Goal: Task Accomplishment & Management: Manage account settings

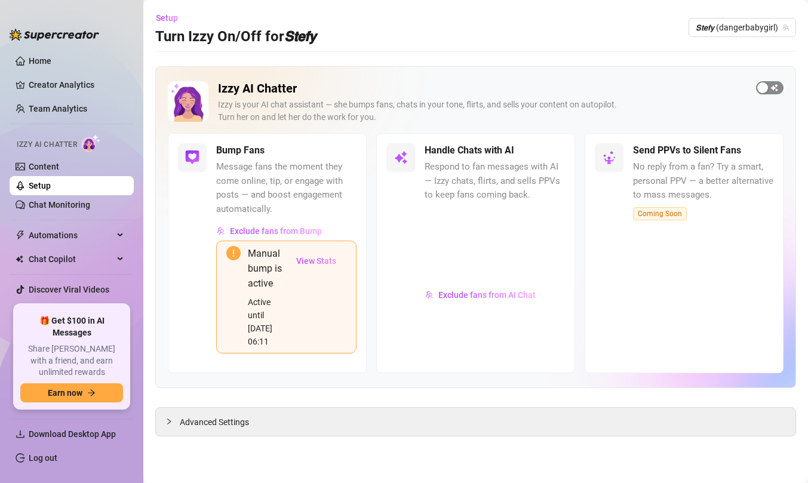
click at [761, 88] on div "button" at bounding box center [762, 87] width 11 height 11
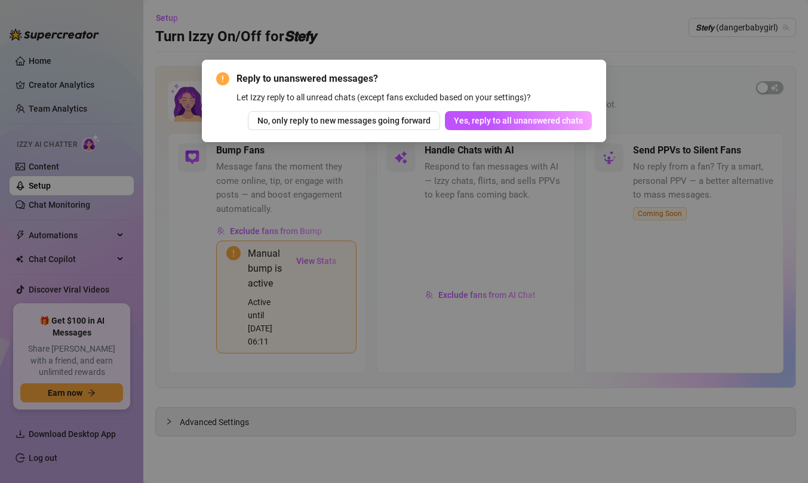
click at [415, 51] on div "Reply to unanswered messages? Let Izzy reply to all unread chats (except fans e…" at bounding box center [404, 241] width 808 height 483
click at [383, 54] on div "Reply to unanswered messages? Let Izzy reply to all unread chats (except fans e…" at bounding box center [404, 241] width 808 height 483
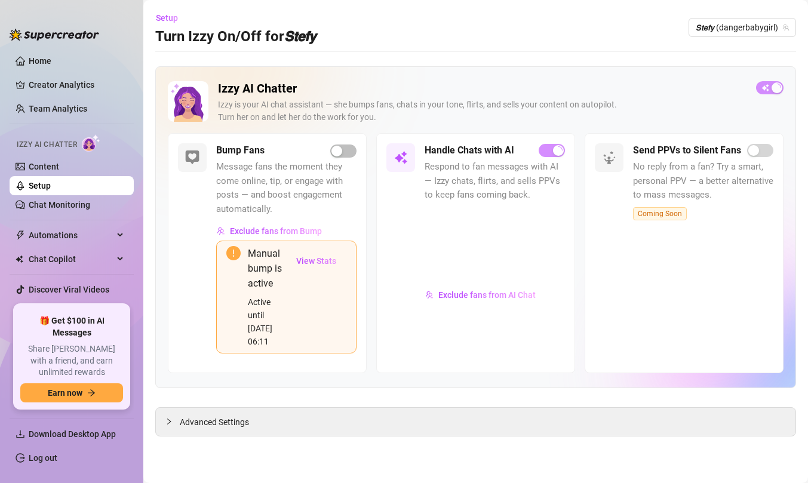
click at [551, 295] on div "Exclude fans from AI Chat" at bounding box center [495, 325] width 140 height 78
click at [82, 255] on span "Chat Copilot" at bounding box center [71, 259] width 85 height 19
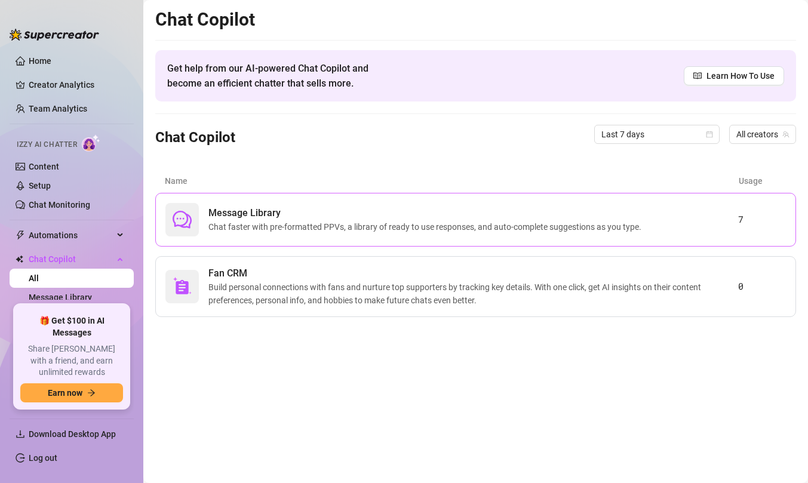
click at [253, 224] on span "Chat faster with pre-formatted PPVs, a library of ready to use responses, and a…" at bounding box center [427, 226] width 438 height 13
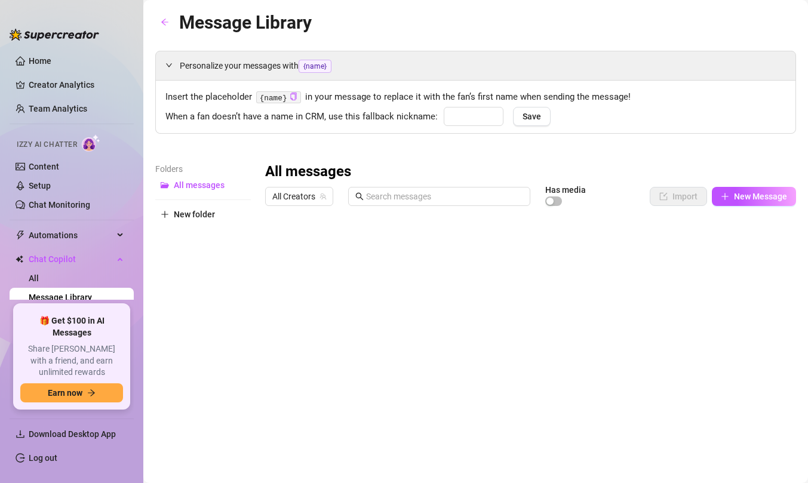
type input "babe"
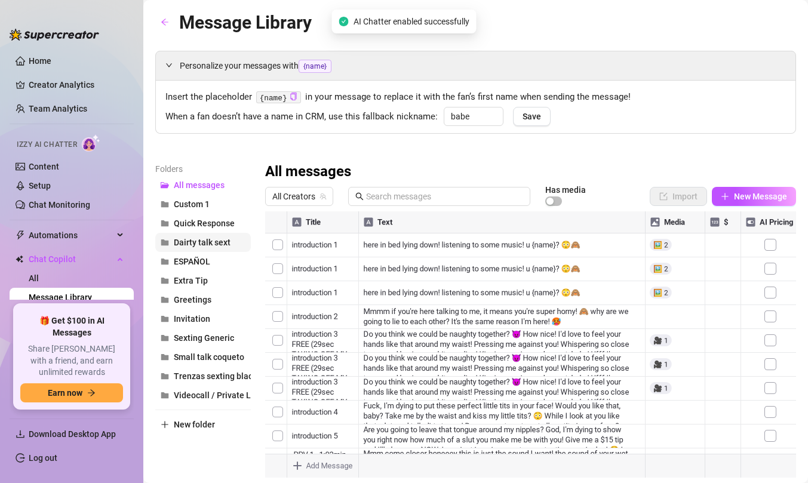
click at [228, 240] on span "Dairty talk sext" at bounding box center [202, 243] width 57 height 10
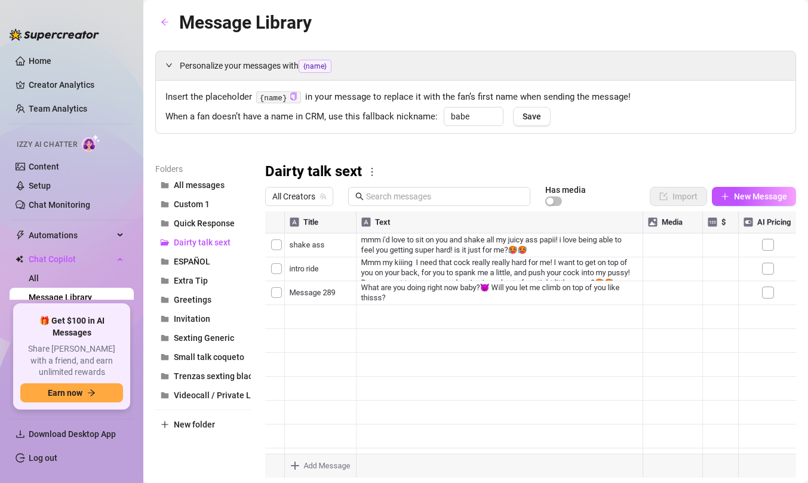
click at [392, 314] on div at bounding box center [530, 344] width 531 height 266
click at [387, 321] on div at bounding box center [530, 344] width 531 height 266
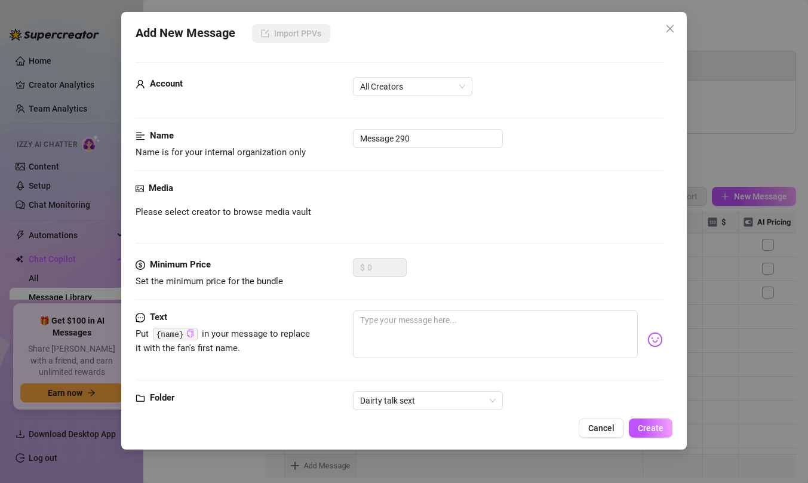
click at [325, 462] on body "Home Creator Analytics Team Analytics Izzy AI Chatter Content Setup Chat Monito…" at bounding box center [404, 241] width 808 height 483
click at [416, 312] on textarea at bounding box center [495, 335] width 285 height 48
paste textarea "Do you want to know how naughty I can be?😈"
type textarea "Do you want to know how naughty I can be?😈"
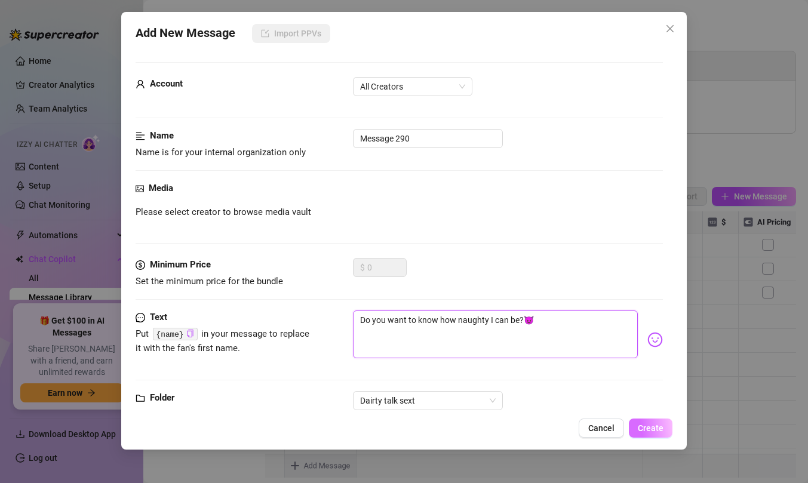
type textarea "Do you want to know how naughty I can be?😈"
click at [661, 437] on button "Create" at bounding box center [651, 428] width 44 height 19
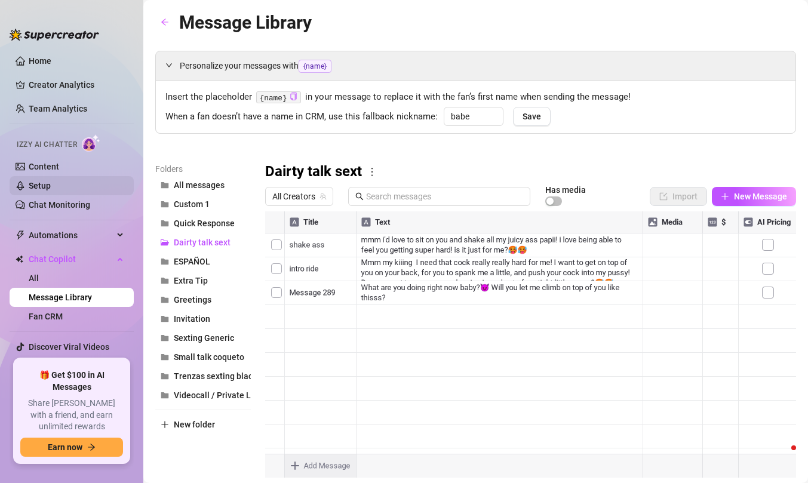
click at [51, 181] on link "Setup" at bounding box center [40, 186] width 22 height 10
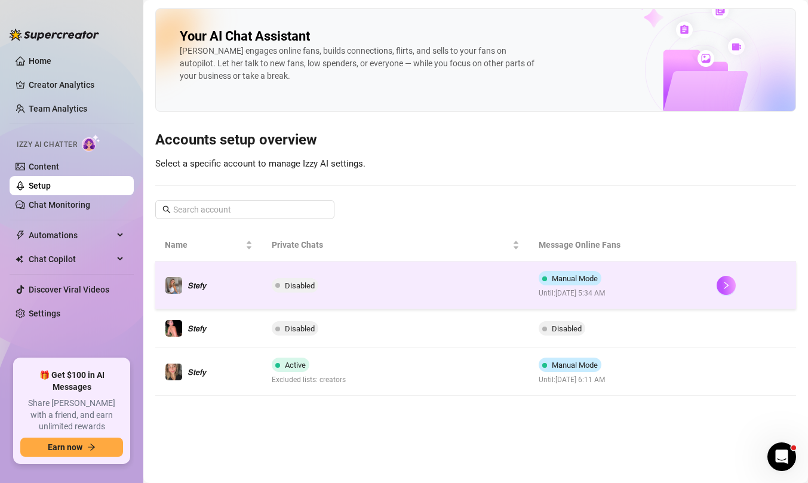
click at [680, 270] on td "Manual Mode Until: [DATE] 5:34 AM" at bounding box center [618, 286] width 178 height 48
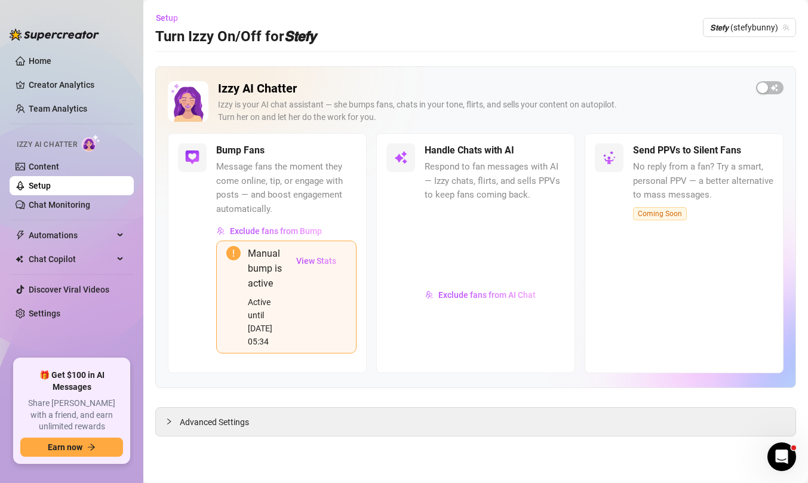
click at [188, 17] on div "Setup Turn Izzy On/Off for 𝙎𝙩𝙚𝙛𝙮" at bounding box center [235, 27] width 161 height 38
click at [158, 17] on span "Setup" at bounding box center [167, 18] width 22 height 10
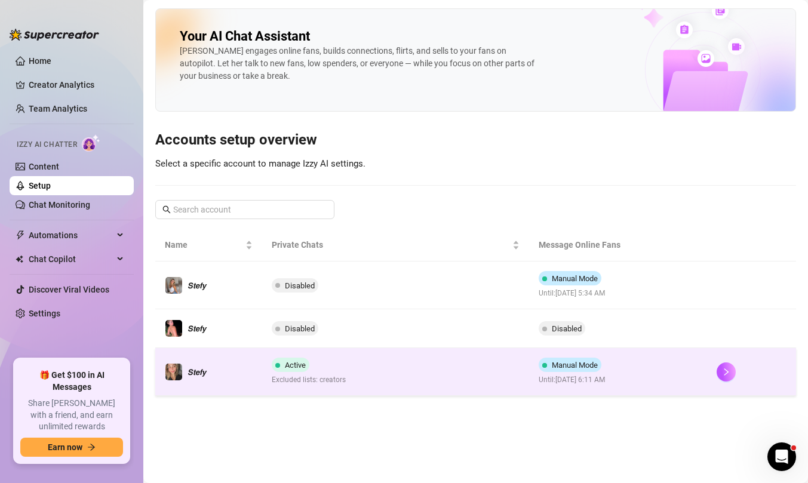
click at [598, 379] on span "Until: [DATE] 6:11 AM" at bounding box center [572, 380] width 67 height 11
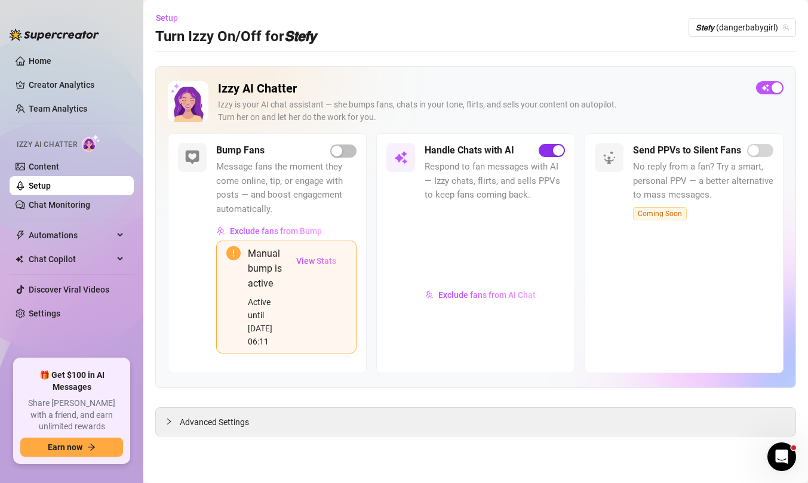
click at [551, 152] on button "button" at bounding box center [552, 150] width 26 height 13
click at [157, 16] on span "Setup" at bounding box center [167, 18] width 22 height 10
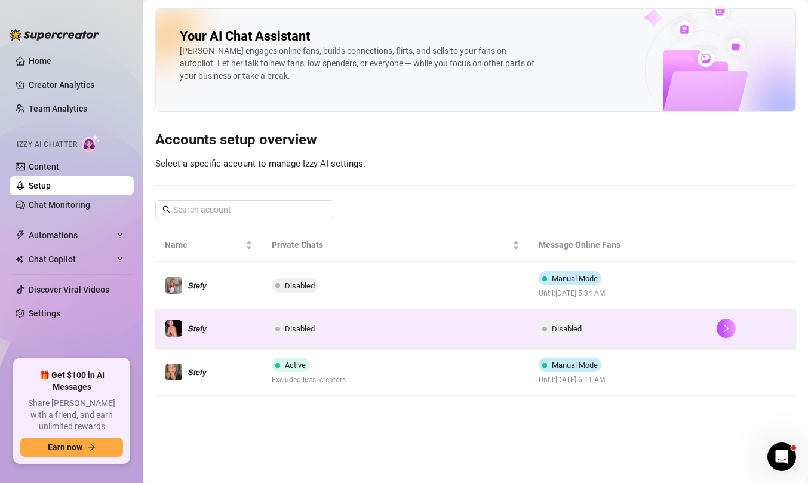
click at [530, 334] on td "Disabled" at bounding box center [618, 328] width 178 height 39
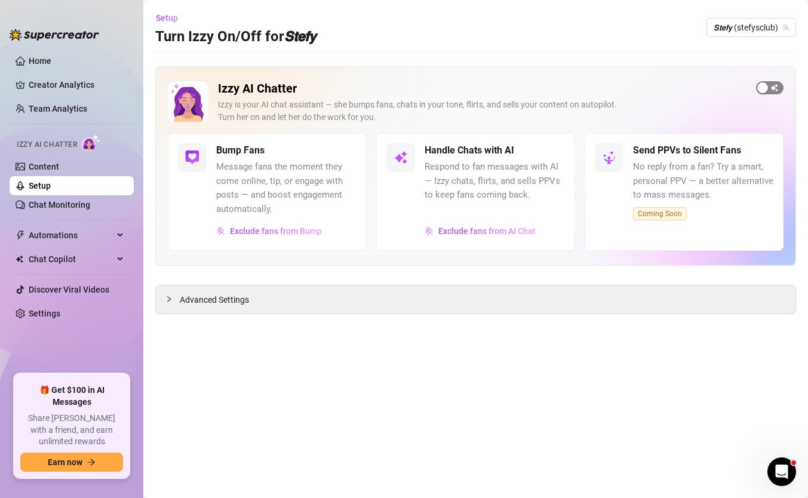
click at [765, 90] on div "button" at bounding box center [762, 87] width 11 height 11
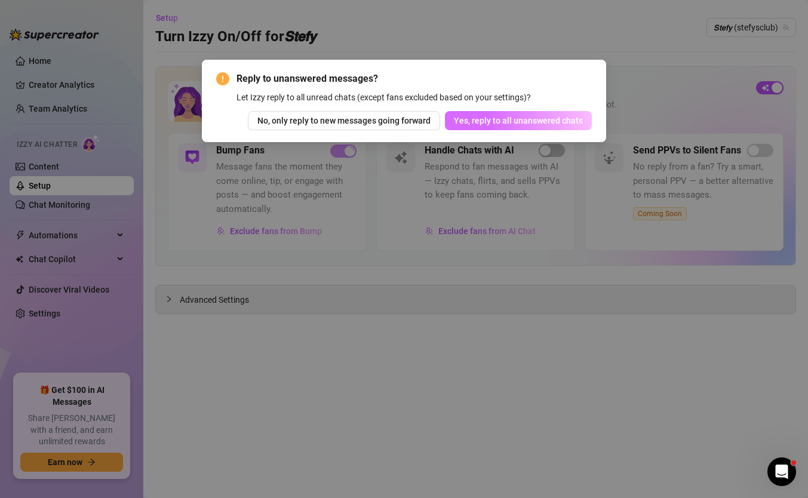
click at [554, 115] on button "Yes, reply to all unanswered chats" at bounding box center [518, 120] width 147 height 19
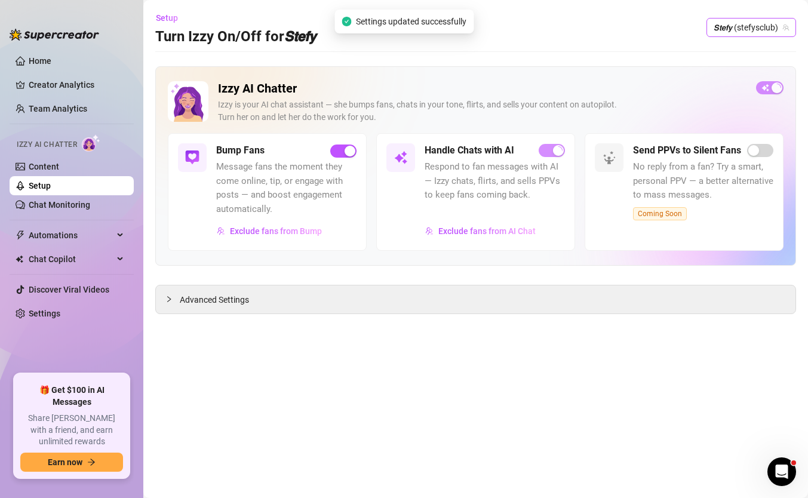
click at [763, 24] on span "𝙎𝙩𝙚𝙛𝙮 (stefysclub)" at bounding box center [751, 28] width 75 height 18
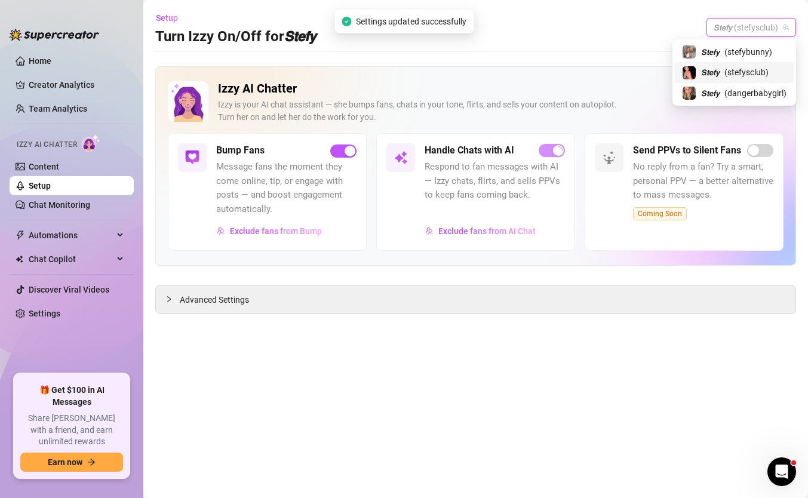
click at [736, 76] on span "( stefysclub )" at bounding box center [747, 72] width 44 height 13
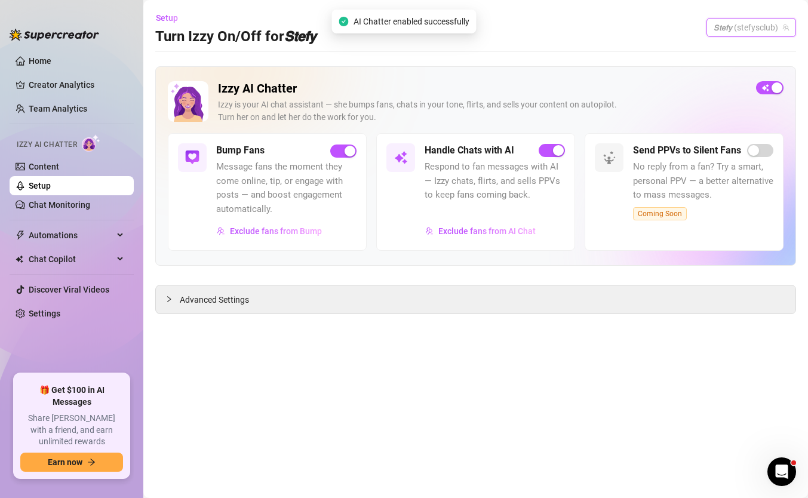
click at [761, 25] on span "𝙎𝙩𝙚𝙛𝙮 (stefysclub)" at bounding box center [751, 28] width 75 height 18
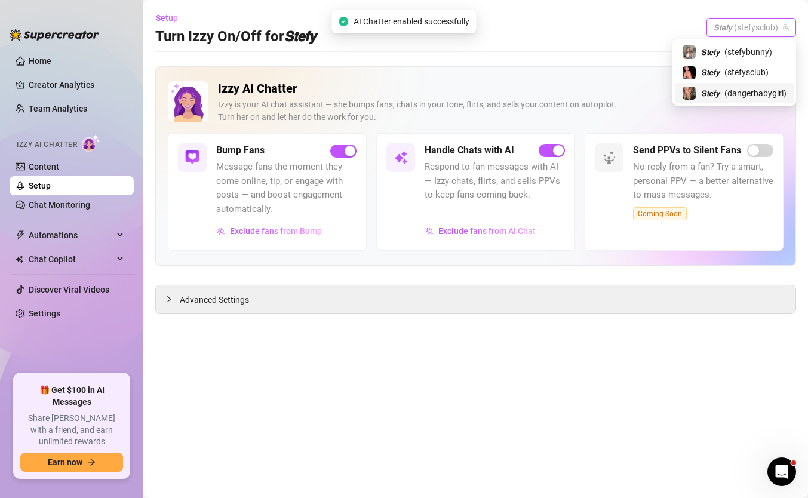
click at [738, 97] on span "( dangerbabygirl )" at bounding box center [756, 93] width 62 height 13
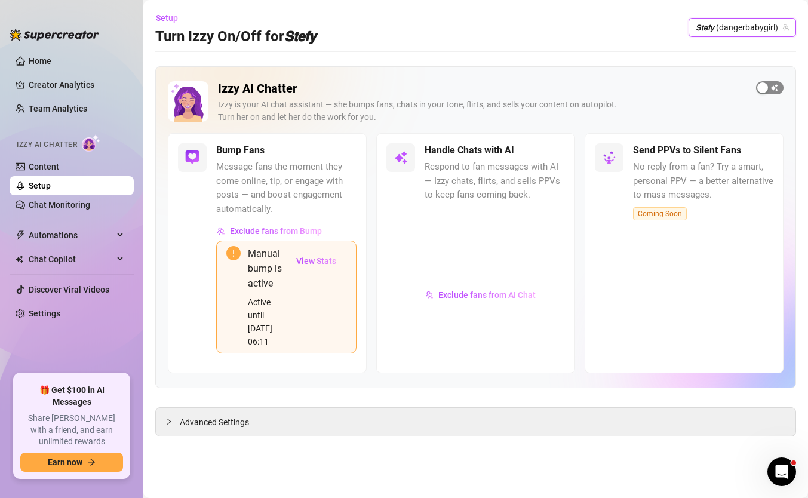
click at [769, 90] on button "button" at bounding box center [769, 87] width 27 height 13
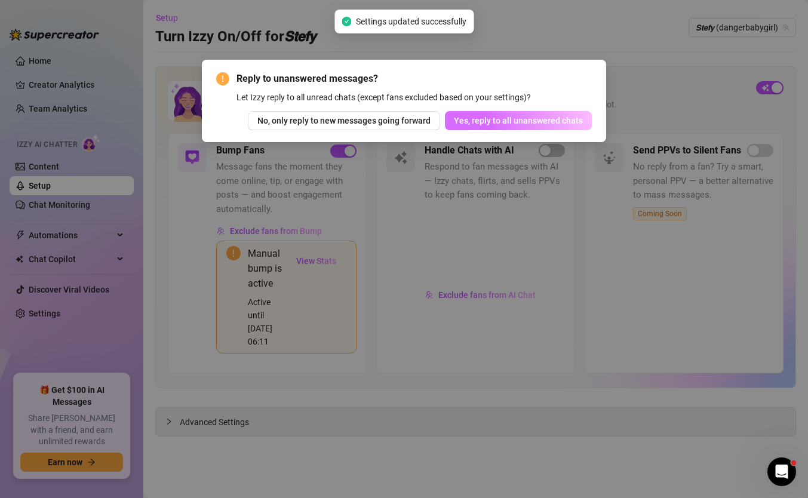
click at [487, 126] on button "Yes, reply to all unanswered chats" at bounding box center [518, 120] width 147 height 19
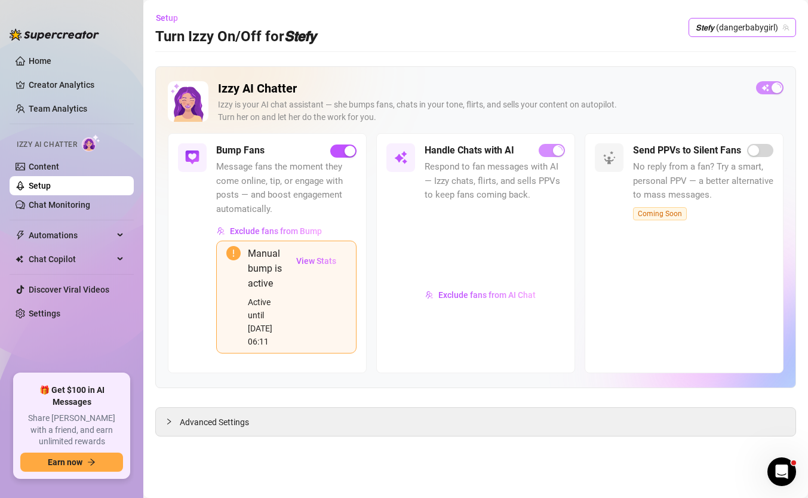
click at [750, 23] on span "𝙎𝙩𝙚𝙛𝙮 (dangerbabygirl)" at bounding box center [742, 28] width 93 height 18
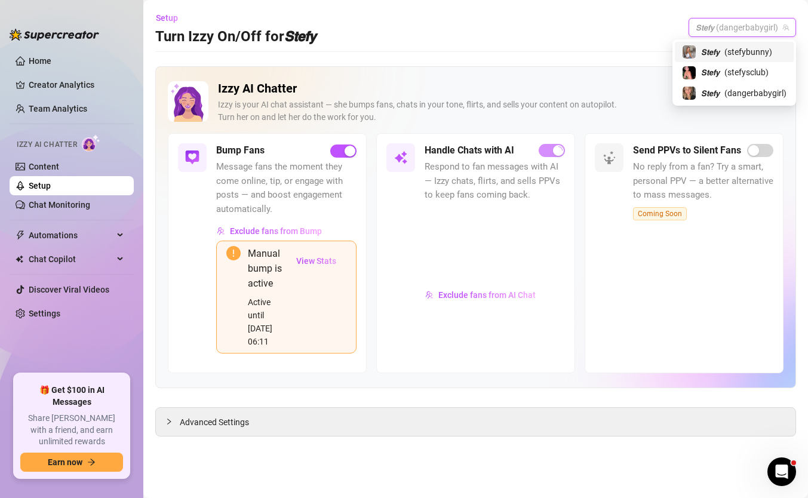
click at [735, 57] on span "( stefybunny )" at bounding box center [749, 51] width 48 height 13
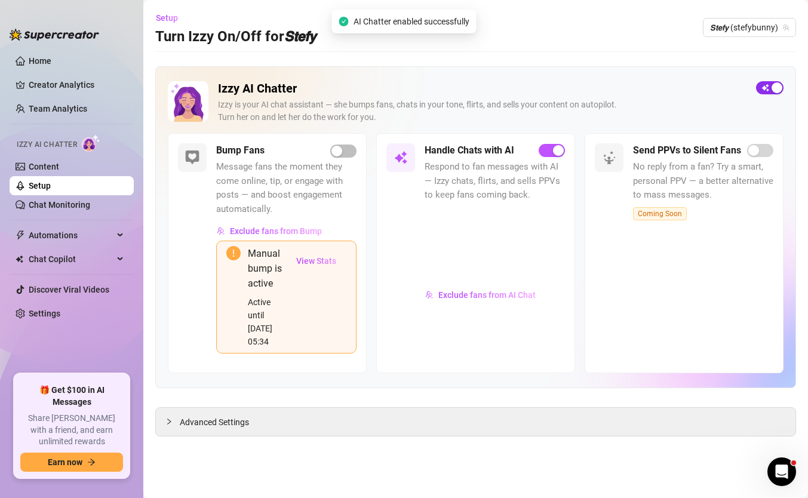
click at [768, 87] on button "button" at bounding box center [769, 87] width 27 height 13
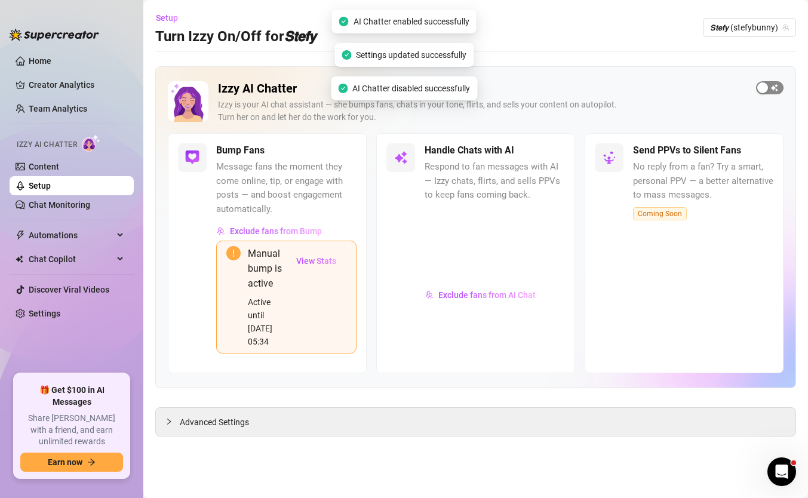
click at [768, 87] on div "button" at bounding box center [762, 87] width 11 height 11
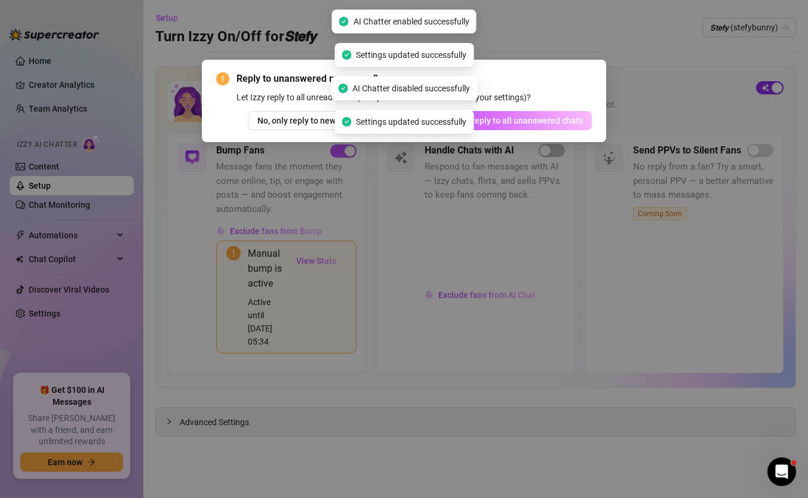
click at [570, 123] on span "Yes, reply to all unanswered chats" at bounding box center [518, 121] width 129 height 10
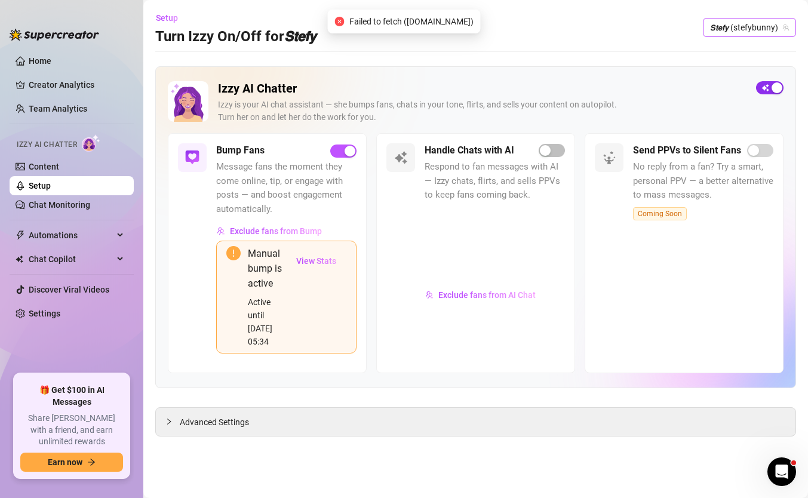
click at [728, 26] on span "𝙎𝙩𝙚𝙛𝙮 (stefybunny)" at bounding box center [749, 28] width 79 height 18
click at [609, 49] on main "Setup Turn Izzy On/Off for 𝙎𝙩𝙚𝙛𝙮 𝙎𝙩𝙚𝙛𝙮 (stefybunny) Izzy AI Chatter [PERSON_NAM…" at bounding box center [475, 249] width 665 height 498
click at [545, 151] on div "button" at bounding box center [545, 150] width 11 height 11
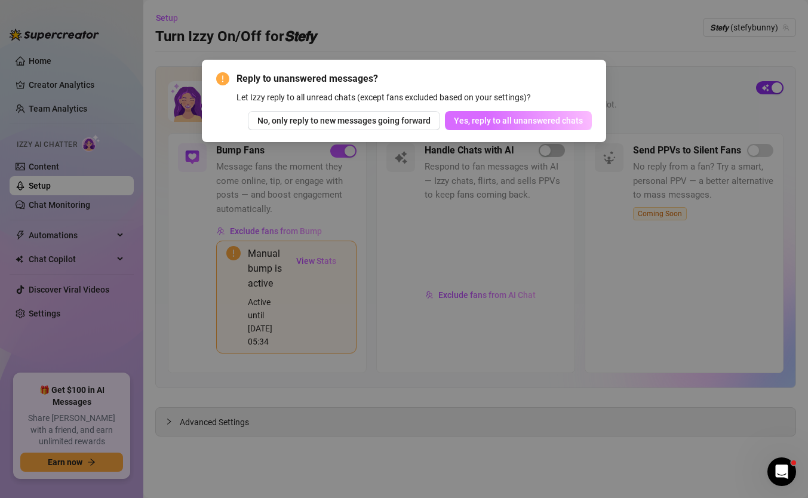
click at [552, 124] on span "Yes, reply to all unanswered chats" at bounding box center [518, 121] width 129 height 10
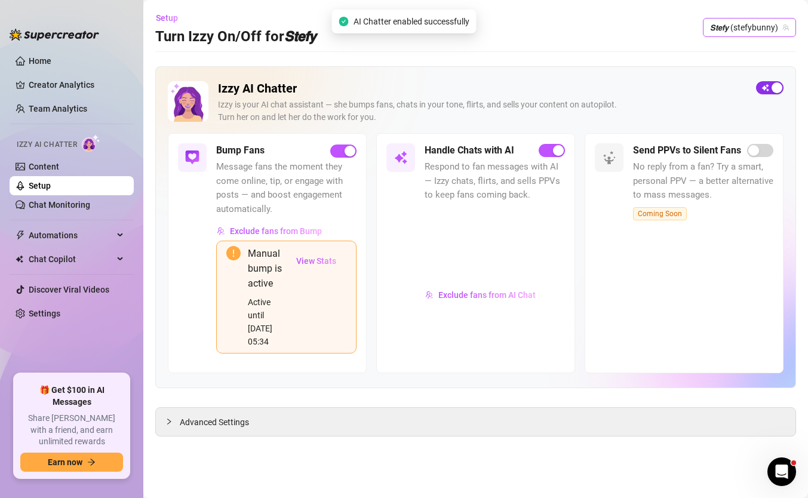
click at [766, 28] on span "𝙎𝙩𝙚𝙛𝙮 (stefybunny)" at bounding box center [749, 28] width 79 height 18
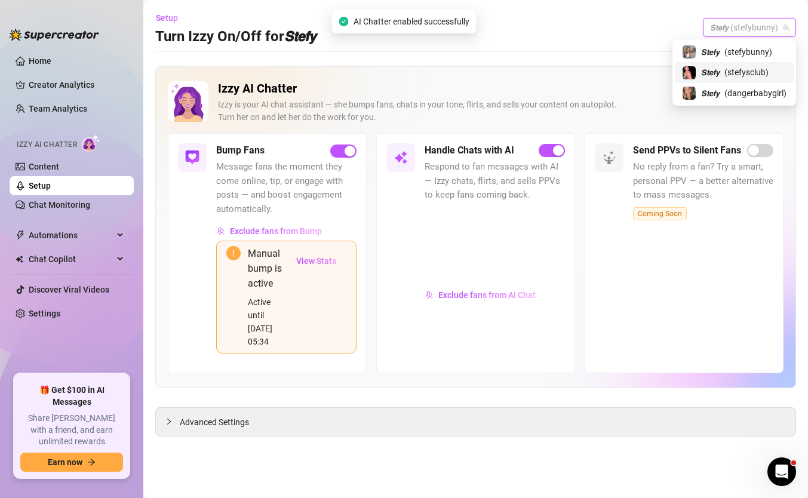
click at [745, 74] on span "( stefysclub )" at bounding box center [747, 72] width 44 height 13
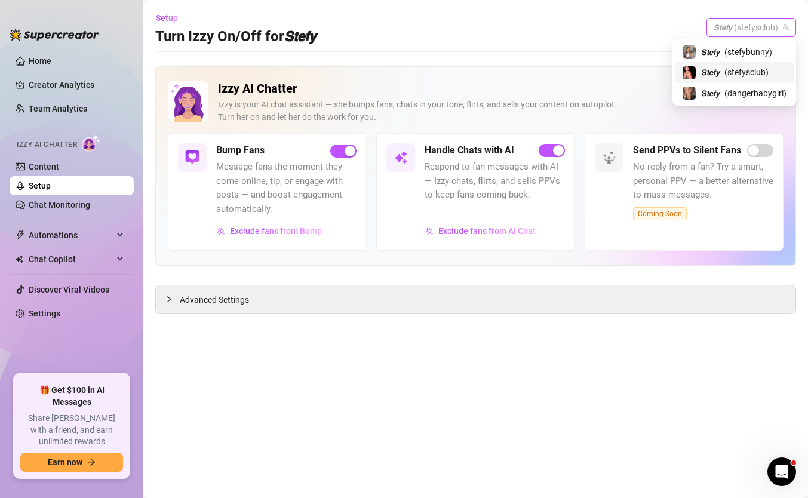
click at [750, 24] on span "𝙎𝙩𝙚𝙛𝙮 (stefysclub)" at bounding box center [751, 28] width 75 height 18
click at [728, 91] on span "( dangerbabygirl )" at bounding box center [756, 93] width 62 height 13
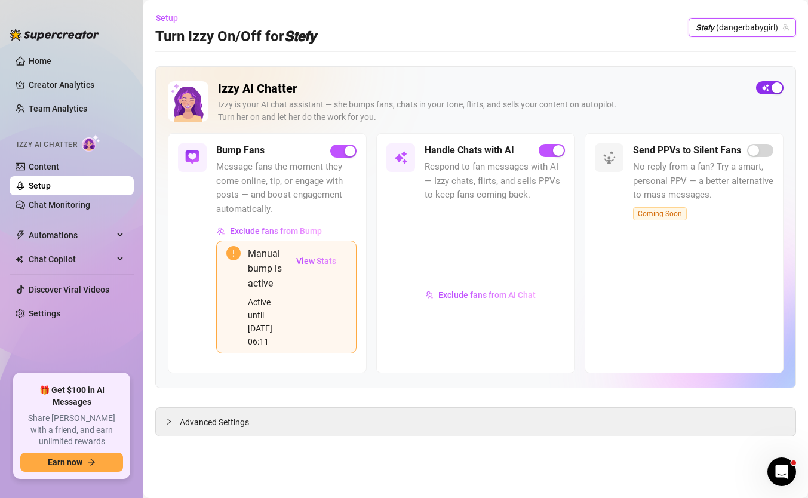
click at [733, 31] on span "𝙎𝙩𝙚𝙛𝙮 (dangerbabygirl)" at bounding box center [742, 28] width 93 height 18
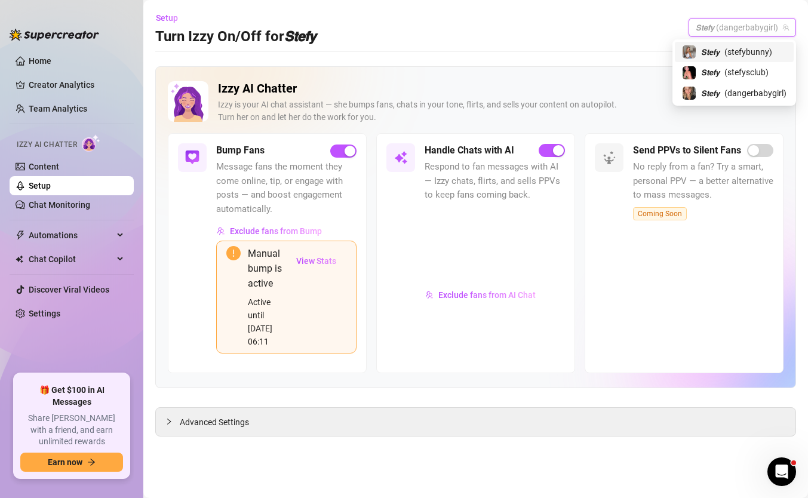
click at [725, 49] on span "( stefybunny )" at bounding box center [749, 51] width 48 height 13
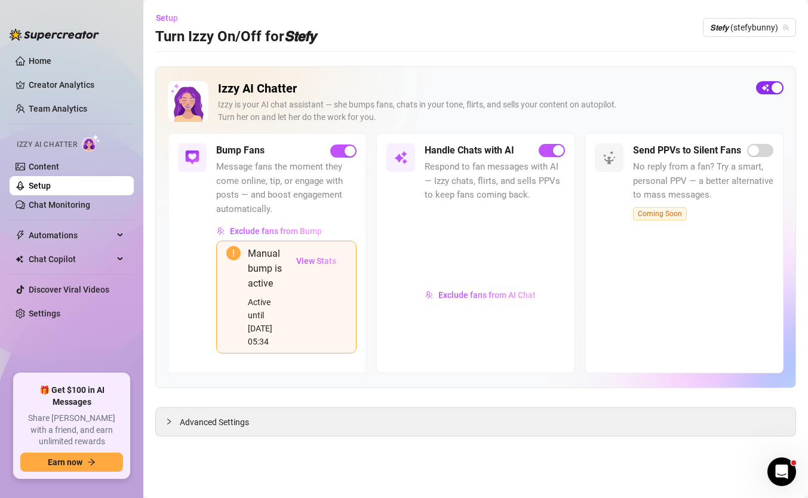
click at [788, 93] on div "Izzy AI Chatter [PERSON_NAME] is your AI chat assistant — she bumps fans, chats…" at bounding box center [475, 227] width 641 height 322
click at [782, 91] on span "button" at bounding box center [769, 87] width 27 height 13
click at [756, 33] on span "𝙎𝙩𝙚𝙛𝙮 (stefybunny)" at bounding box center [749, 28] width 79 height 18
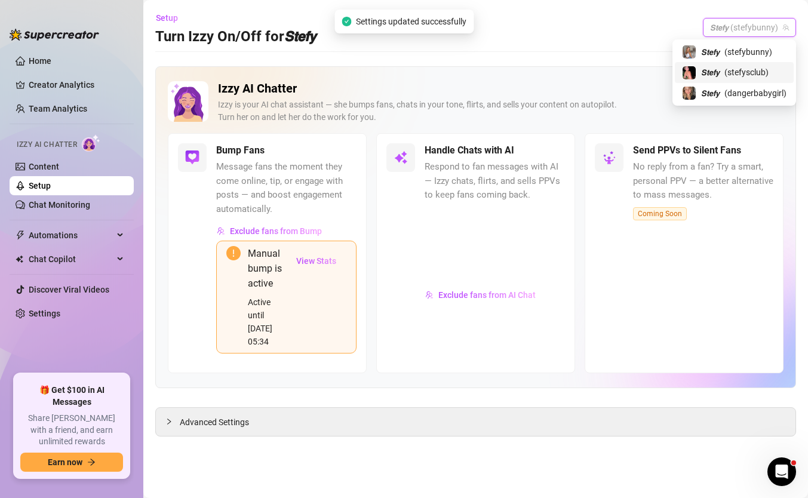
click at [711, 77] on span "𝙎𝙩𝙚𝙛𝙮" at bounding box center [710, 72] width 19 height 13
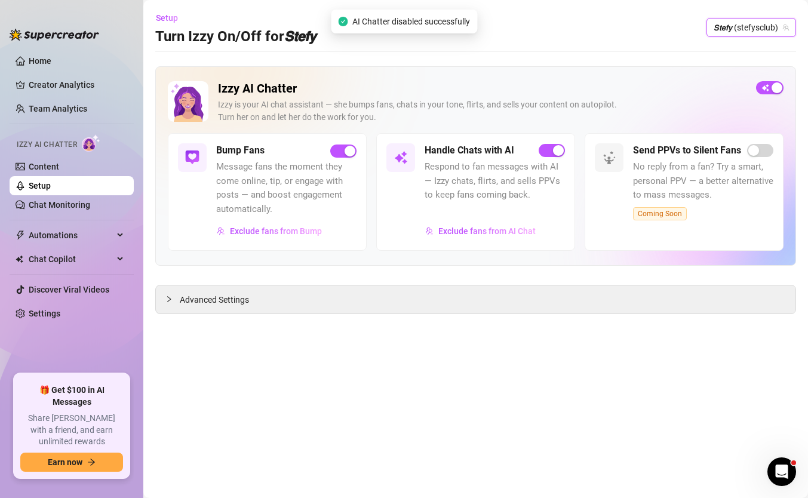
click at [777, 89] on div "button" at bounding box center [777, 87] width 11 height 11
click at [738, 28] on span "𝙎𝙩𝙚𝙛𝙮 (stefysclub)" at bounding box center [751, 28] width 75 height 18
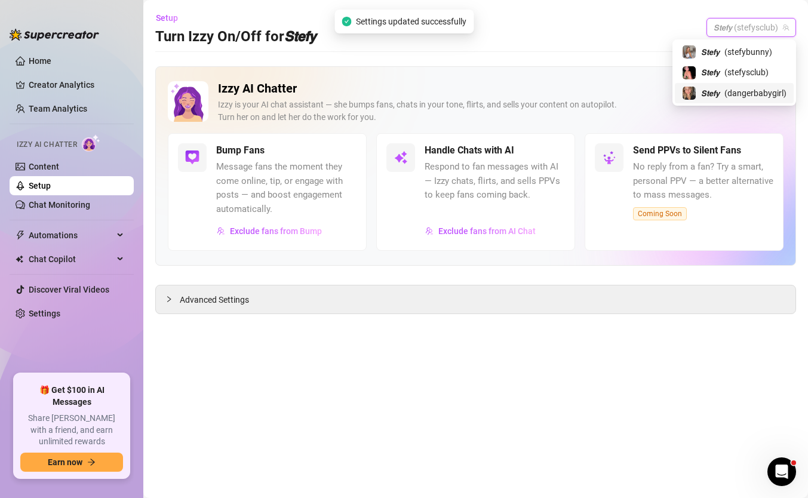
click at [730, 98] on span "( dangerbabygirl )" at bounding box center [756, 93] width 62 height 13
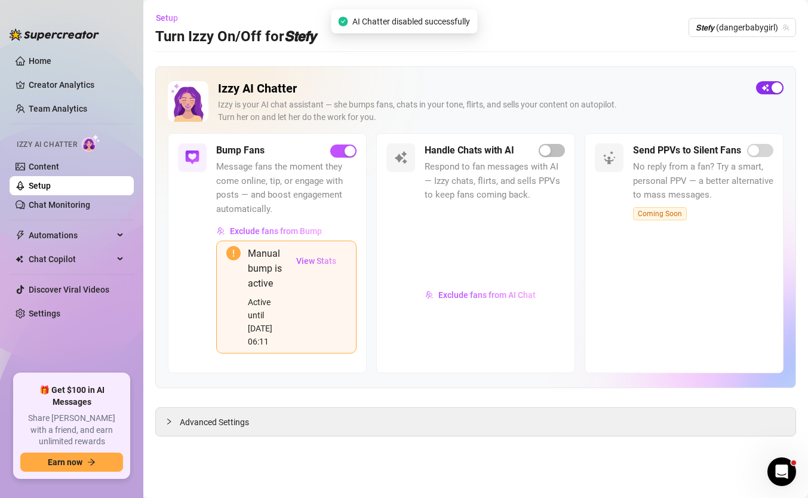
click at [768, 93] on span "button" at bounding box center [769, 87] width 27 height 13
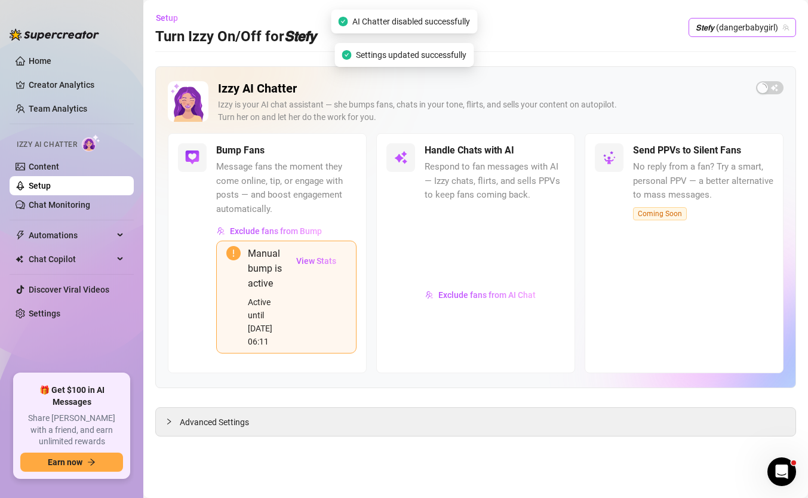
click at [728, 30] on span "𝙎𝙩𝙚𝙛𝙮 (dangerbabygirl)" at bounding box center [742, 28] width 93 height 18
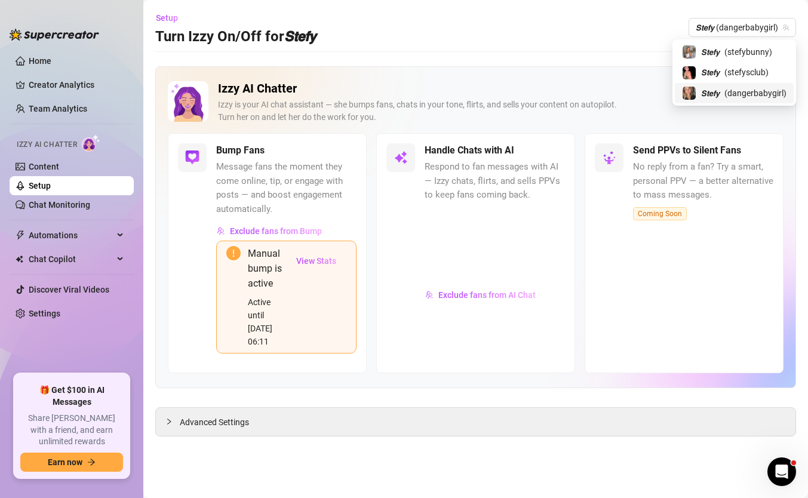
click at [653, 85] on h2 "Izzy AI Chatter" at bounding box center [482, 88] width 529 height 15
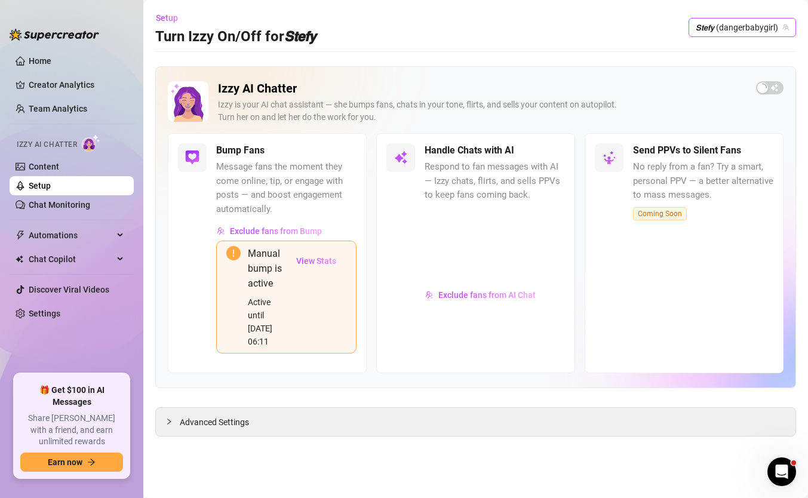
click at [720, 27] on span "𝙎𝙩𝙚𝙛𝙮 (dangerbabygirl)" at bounding box center [742, 28] width 93 height 18
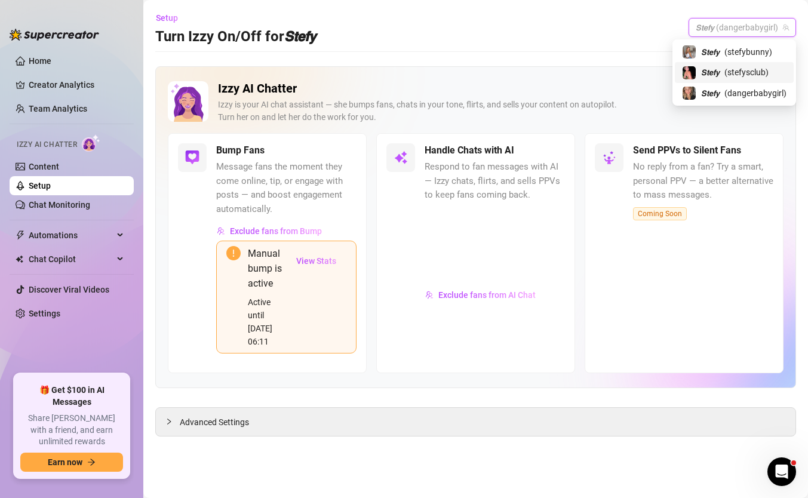
click at [717, 76] on span "𝙎𝙩𝙚𝙛𝙮" at bounding box center [710, 72] width 19 height 13
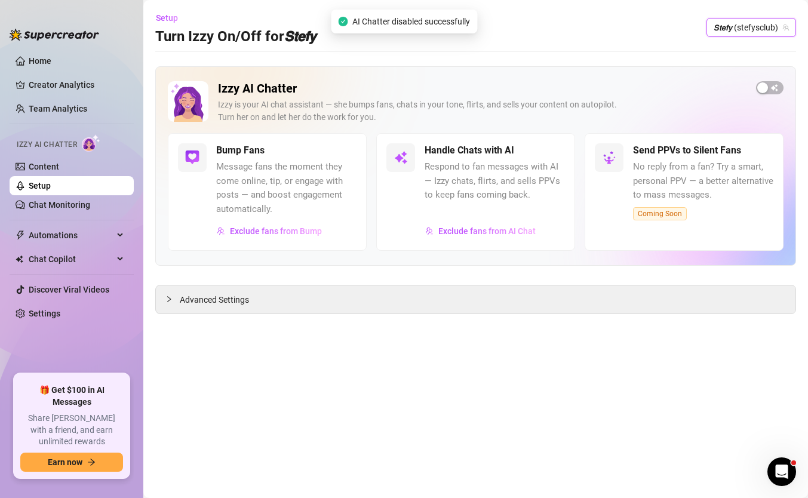
click at [730, 29] on span "𝙎𝙩𝙚𝙛𝙮 (stefysclub)" at bounding box center [751, 28] width 75 height 18
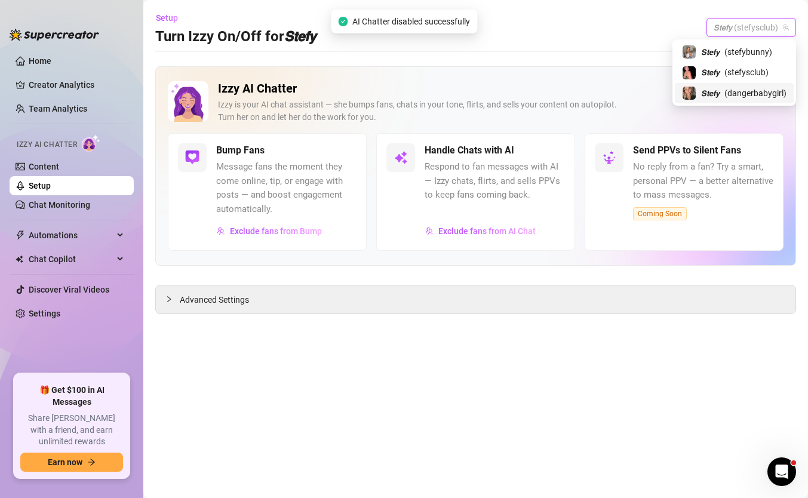
click at [722, 90] on div "𝙎𝙩𝙚𝙛𝙮 ( dangerbabygirl )" at bounding box center [734, 93] width 105 height 14
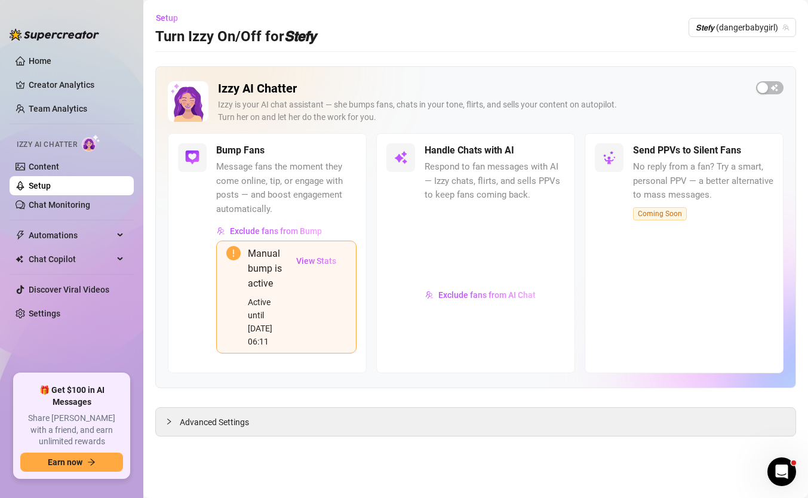
click at [754, 94] on div "Izzy AI Chatter [PERSON_NAME] is your AI chat assistant — she bumps fans, chats…" at bounding box center [476, 107] width 616 height 52
click at [758, 90] on div "button" at bounding box center [762, 87] width 11 height 11
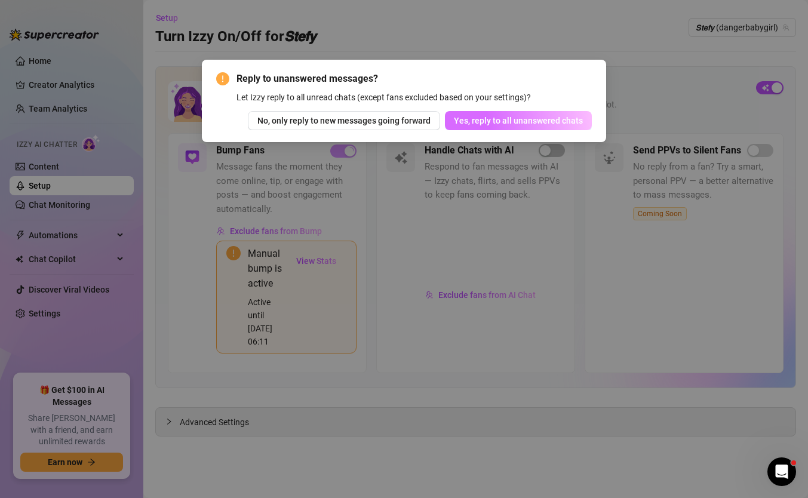
click at [526, 112] on button "Yes, reply to all unanswered chats" at bounding box center [518, 120] width 147 height 19
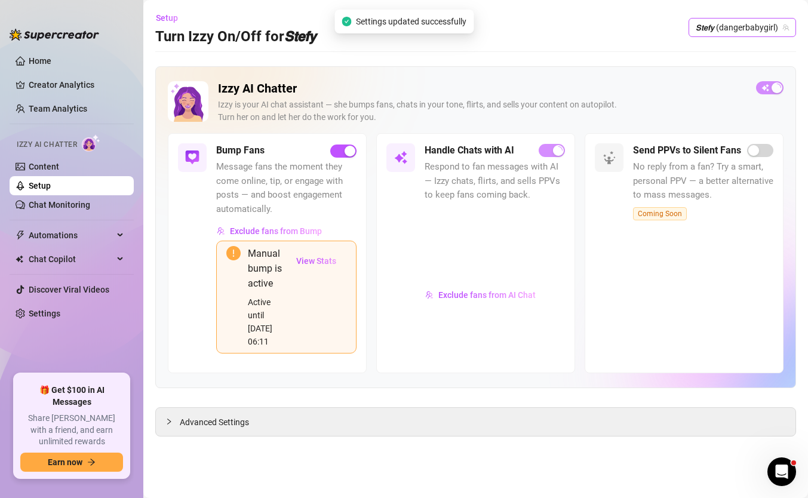
click at [749, 27] on span "𝙎𝙩𝙚𝙛𝙮 (dangerbabygirl)" at bounding box center [742, 28] width 93 height 18
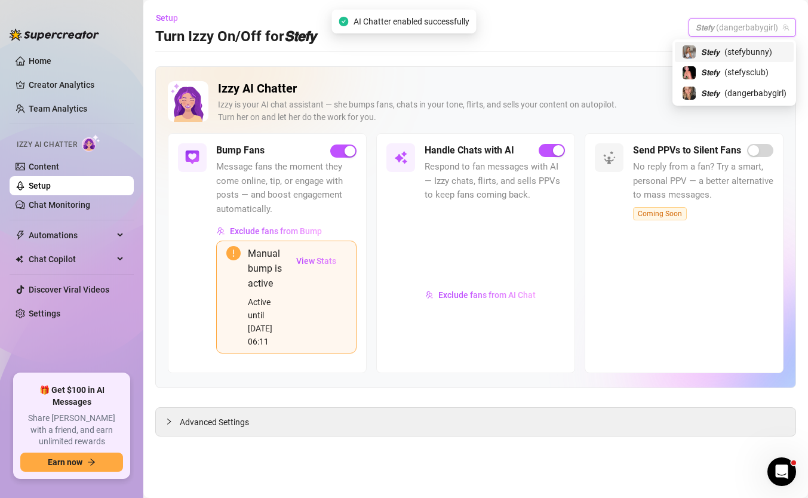
click at [747, 55] on span "( stefybunny )" at bounding box center [749, 51] width 48 height 13
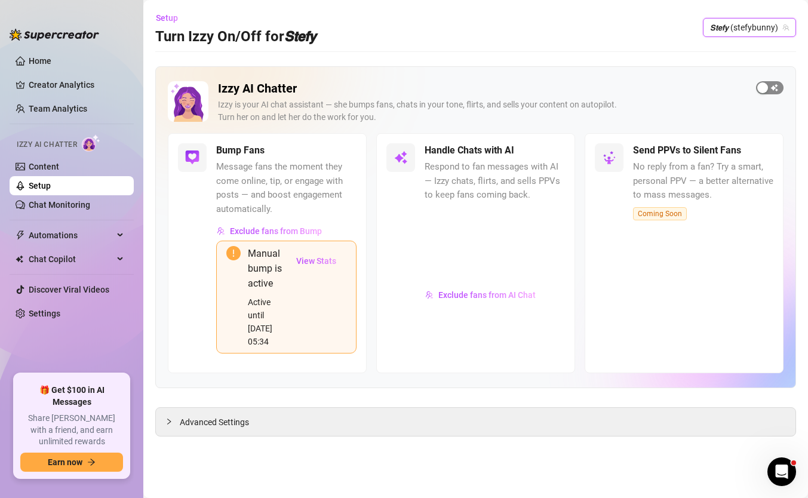
click at [766, 90] on div "button" at bounding box center [762, 87] width 11 height 11
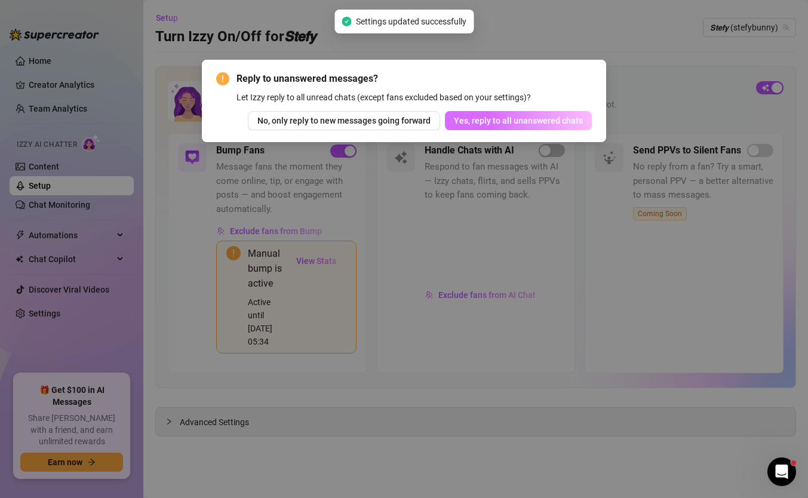
click at [499, 122] on span "Yes, reply to all unanswered chats" at bounding box center [518, 121] width 129 height 10
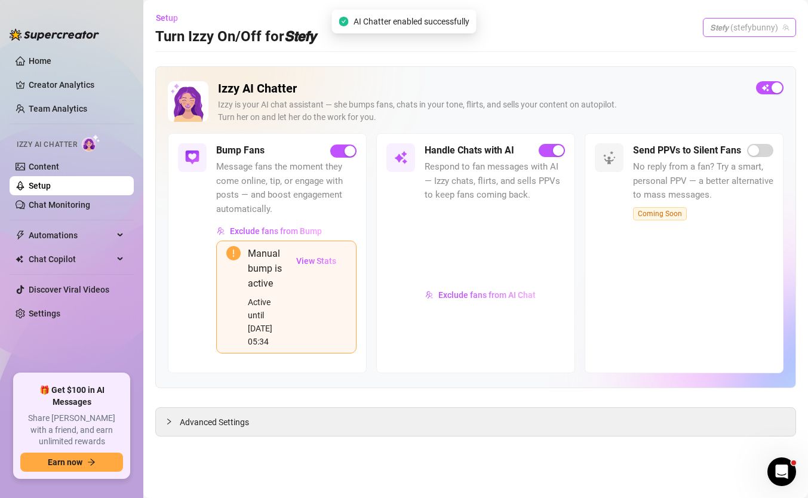
click at [772, 32] on span "𝙎𝙩𝙚𝙛𝙮 (stefybunny)" at bounding box center [749, 28] width 79 height 18
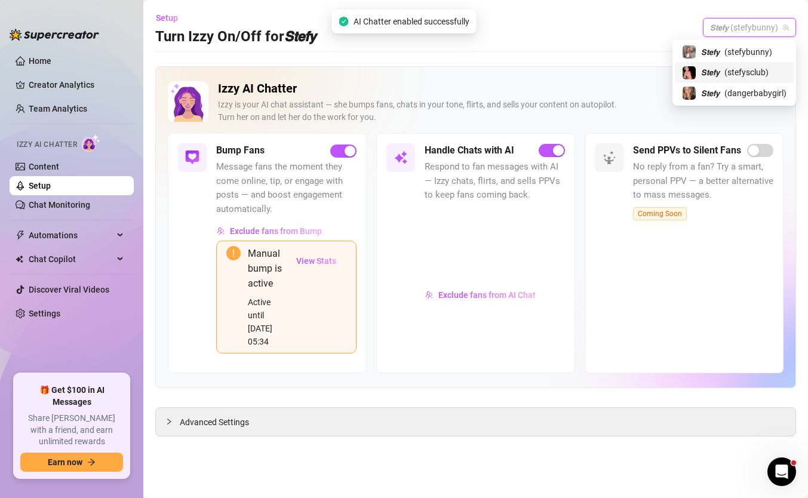
click at [739, 70] on span "( stefysclub )" at bounding box center [747, 72] width 44 height 13
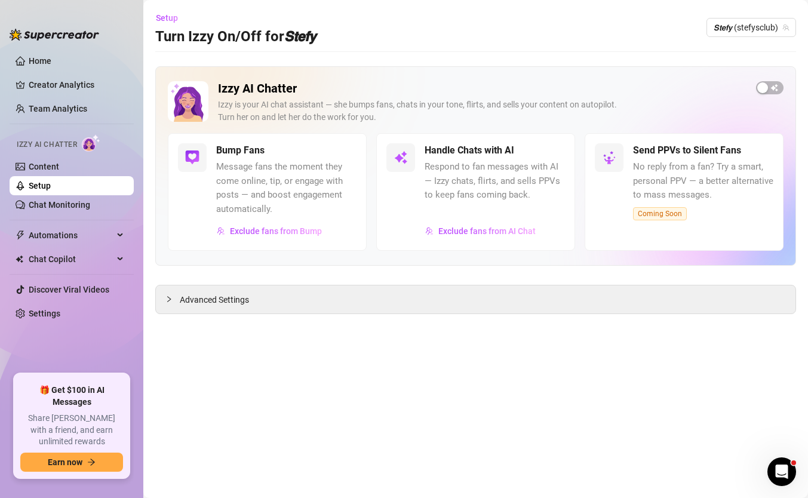
click at [751, 81] on div "Izzy AI Chatter [PERSON_NAME] is your AI chat assistant — she bumps fans, chats…" at bounding box center [476, 107] width 616 height 52
click at [765, 87] on div "button" at bounding box center [762, 87] width 11 height 11
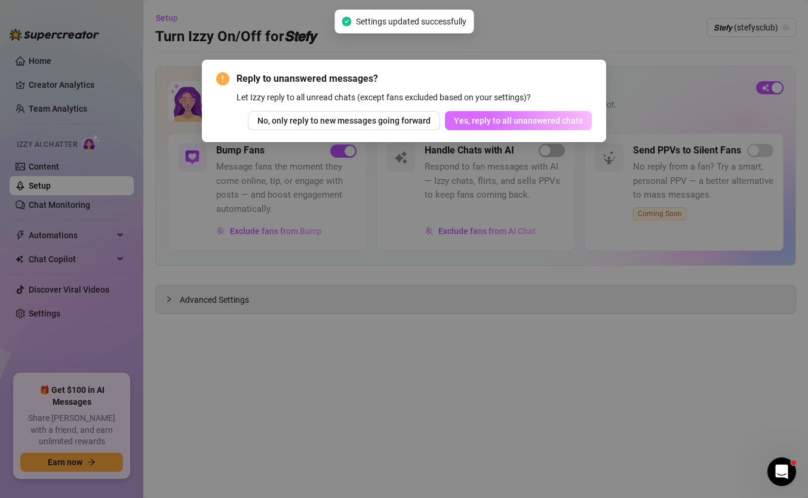
click at [533, 116] on span "Yes, reply to all unanswered chats" at bounding box center [518, 121] width 129 height 10
